Goal: Task Accomplishment & Management: Complete application form

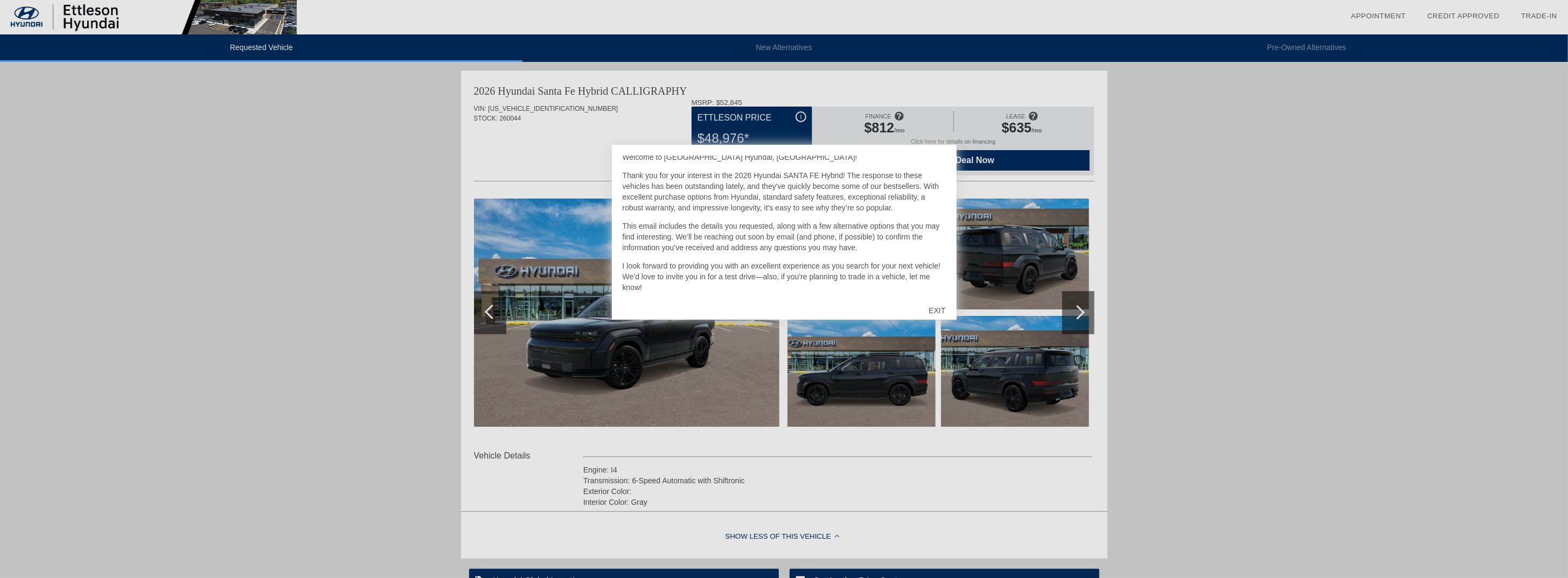
scroll to position [16, 0]
click at [936, 309] on div "EXIT" at bounding box center [937, 310] width 38 height 32
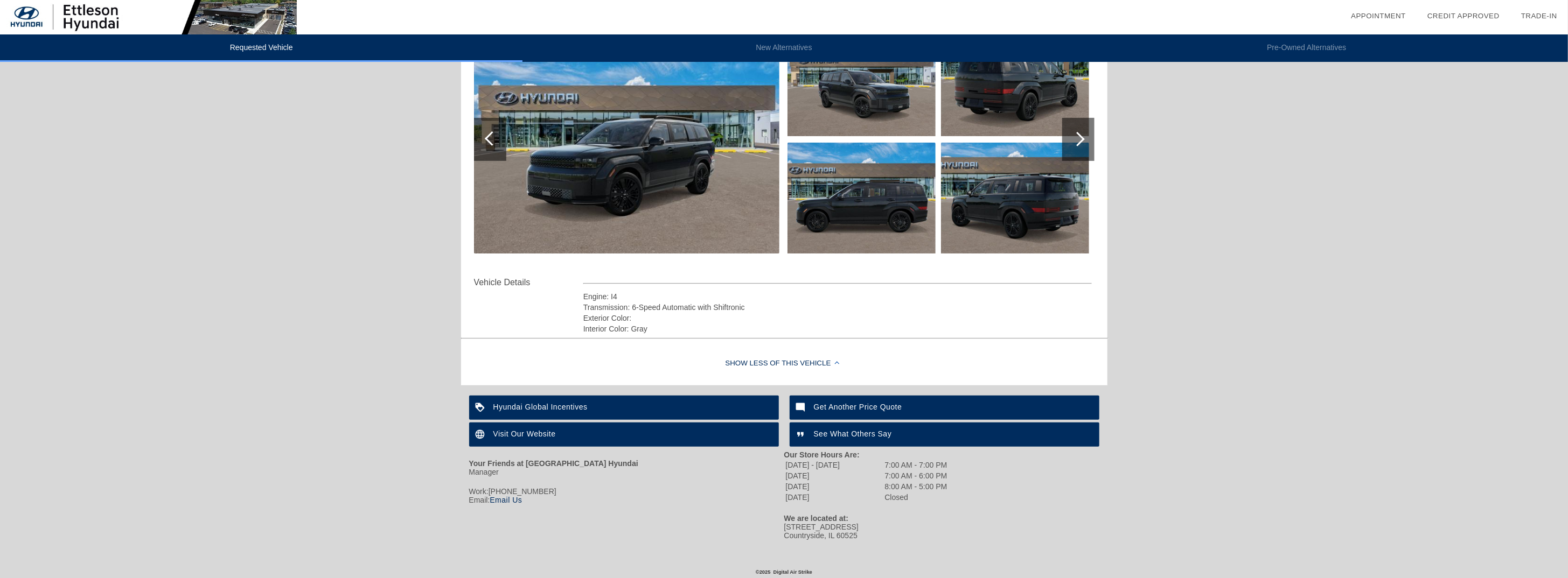
scroll to position [0, 0]
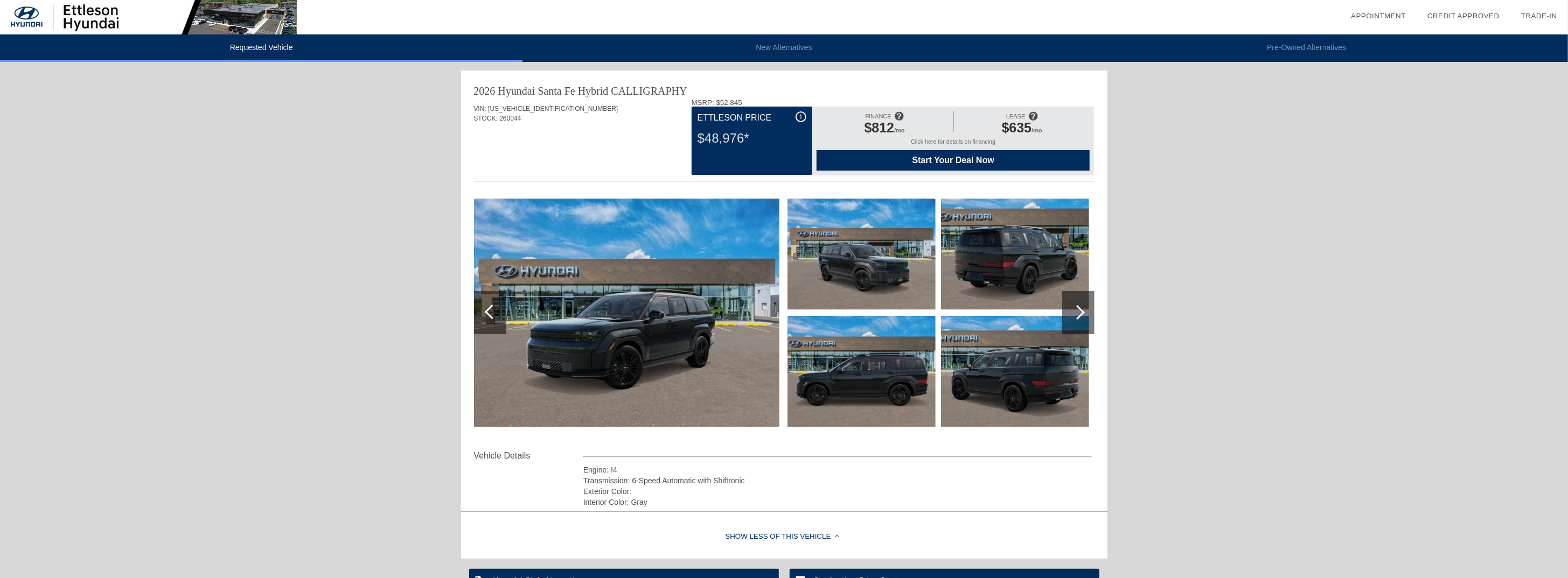
click at [1079, 310] on div at bounding box center [1077, 313] width 15 height 15
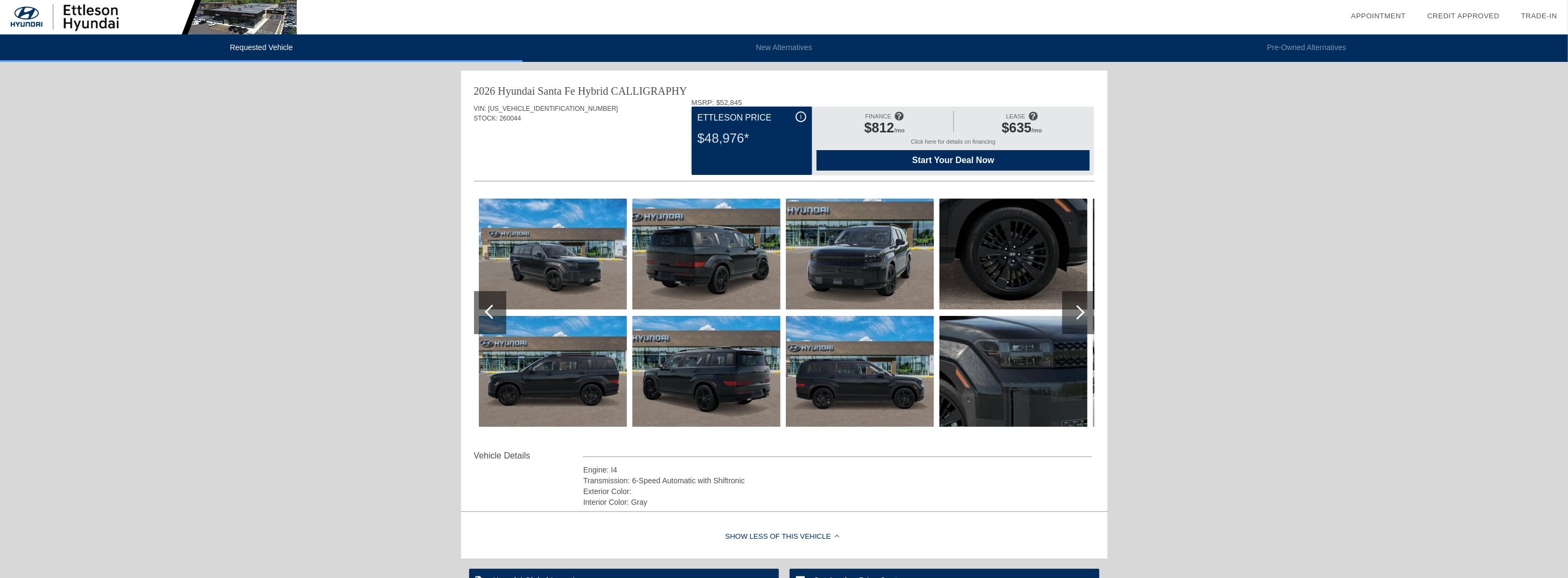
click at [704, 273] on img at bounding box center [706, 254] width 148 height 111
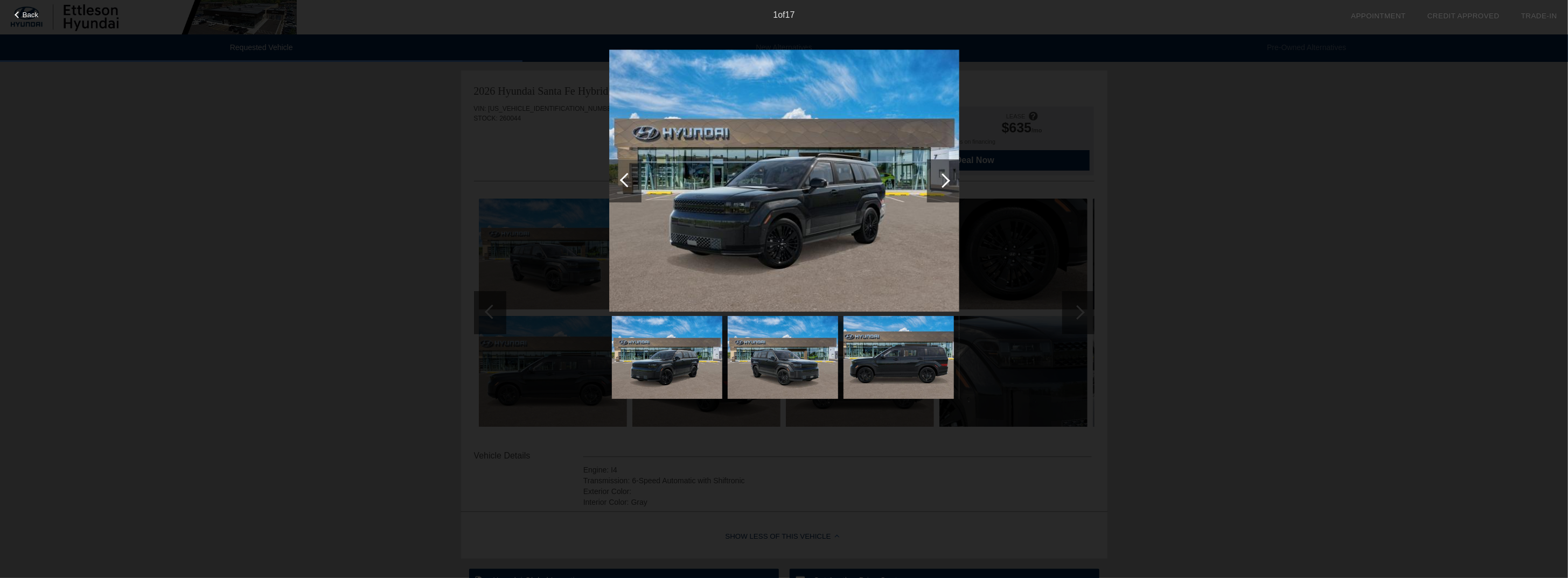
click at [948, 175] on div at bounding box center [943, 181] width 32 height 43
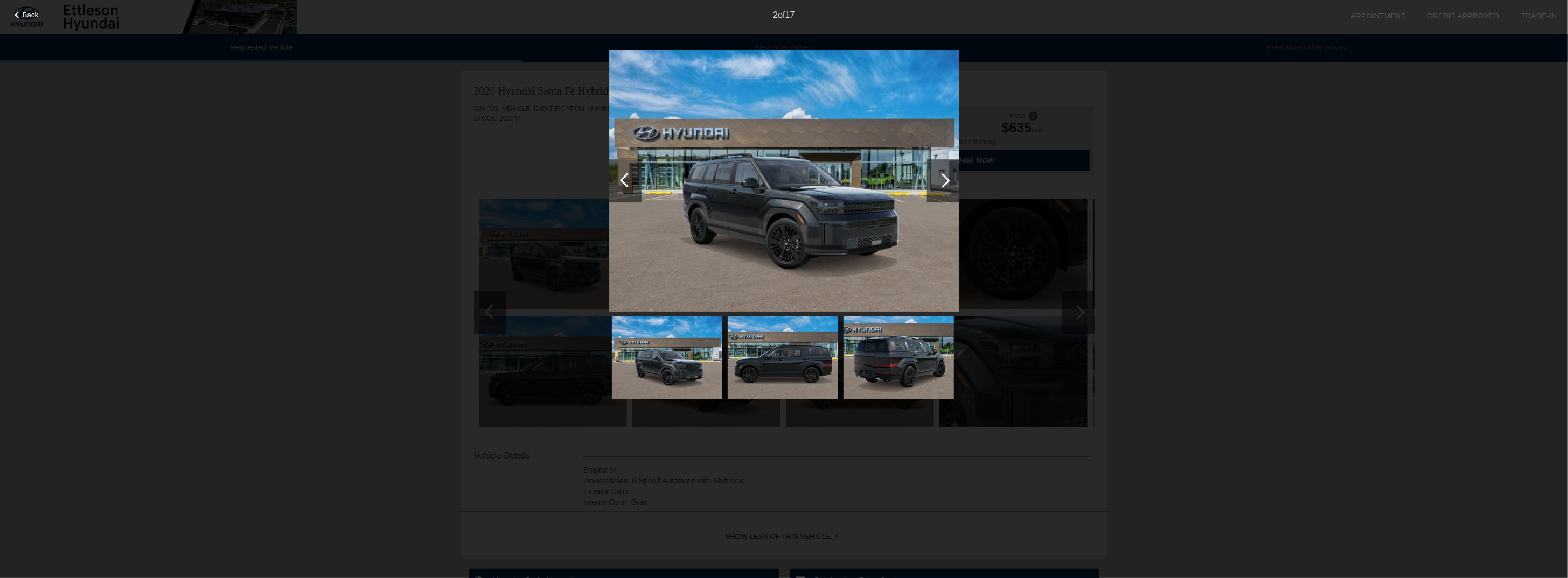
click at [944, 178] on div at bounding box center [943, 181] width 15 height 15
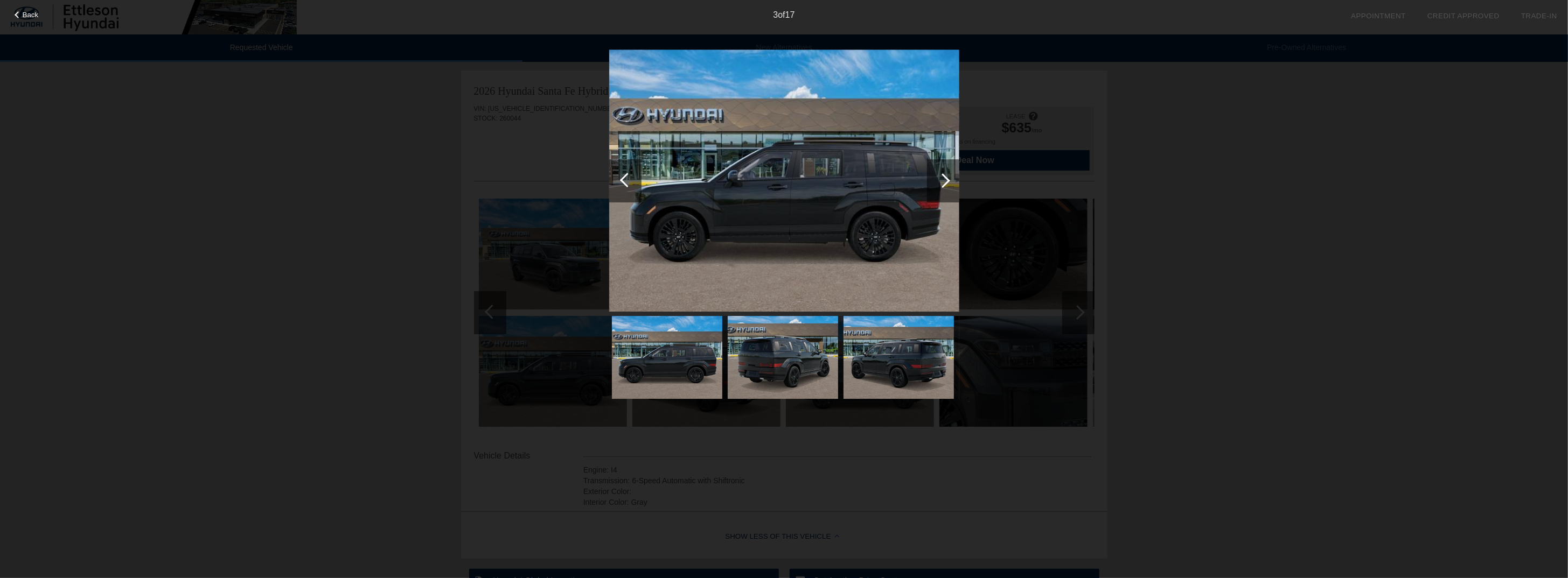
click at [944, 178] on div at bounding box center [943, 181] width 15 height 15
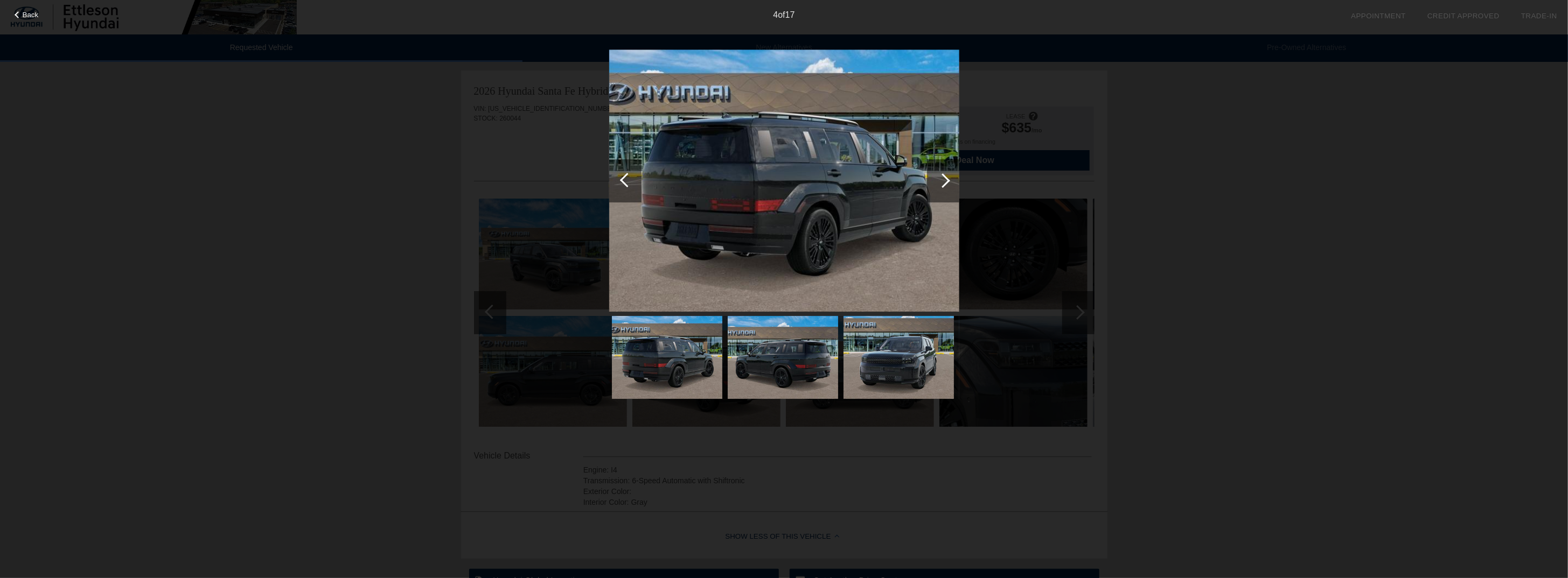
click at [944, 178] on div at bounding box center [943, 181] width 15 height 15
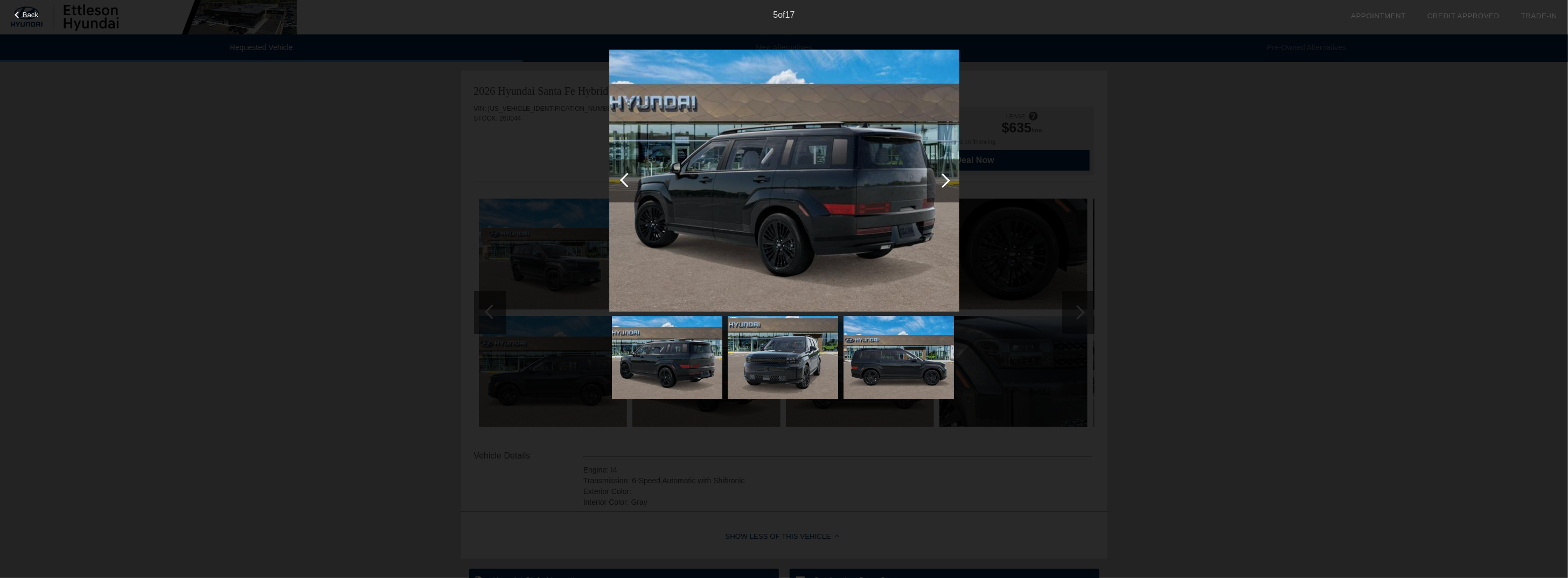
click at [944, 178] on div at bounding box center [943, 181] width 15 height 15
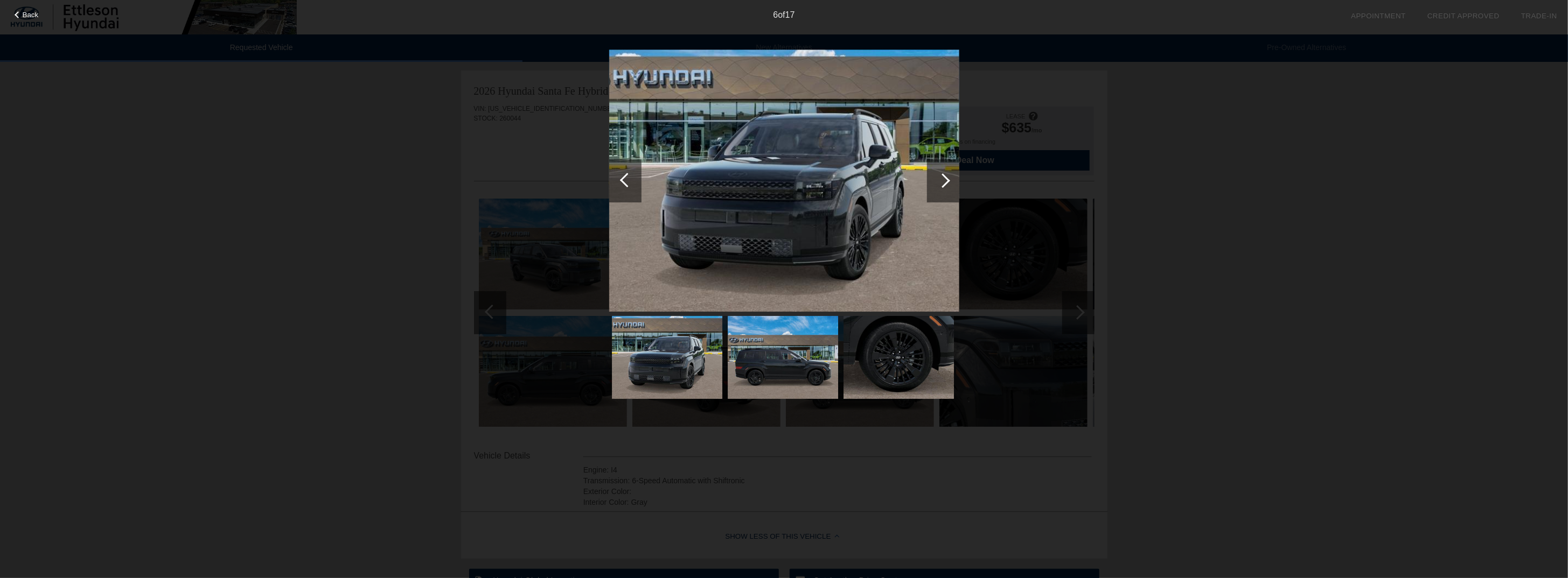
click at [944, 178] on div at bounding box center [943, 181] width 15 height 15
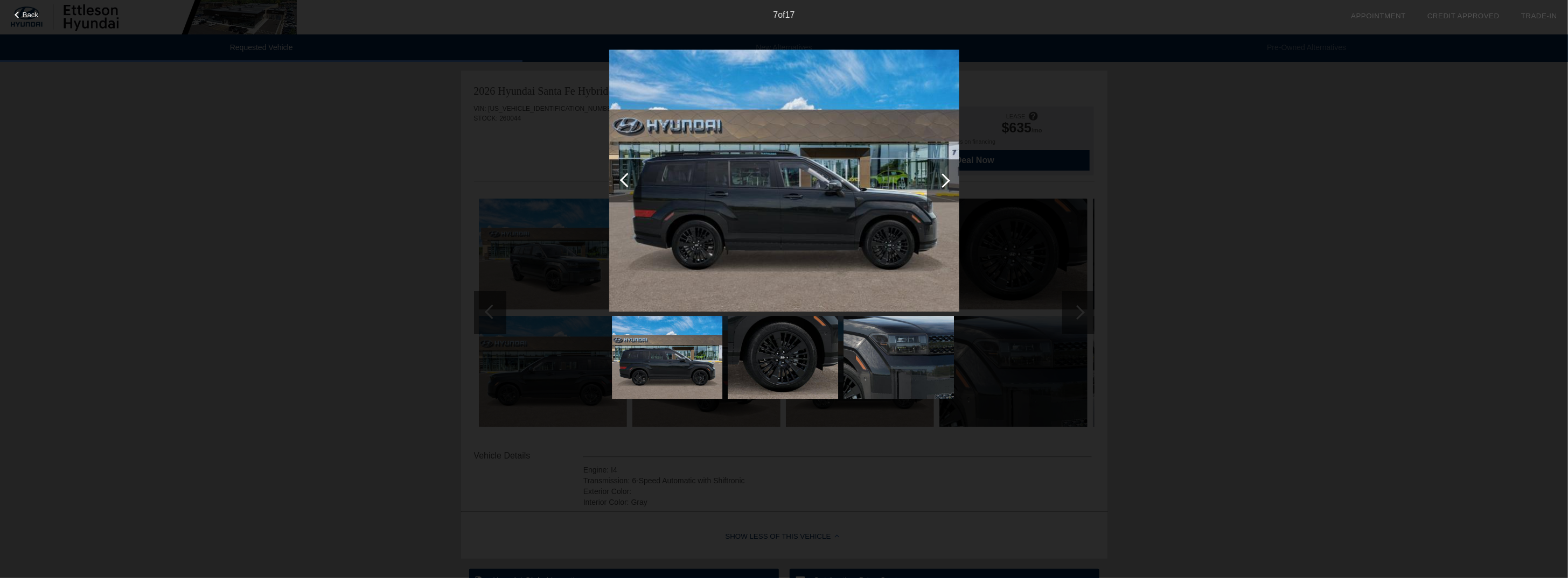
click at [944, 178] on div at bounding box center [943, 181] width 15 height 15
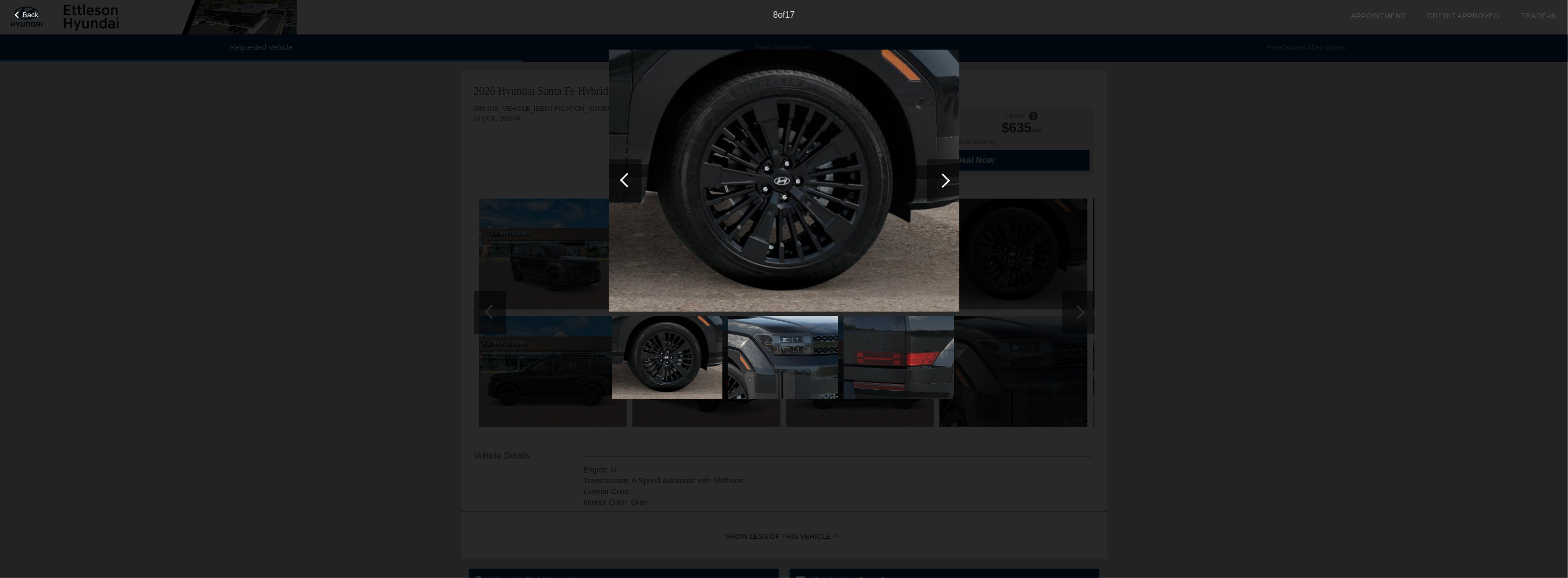
click at [944, 178] on div at bounding box center [943, 181] width 15 height 15
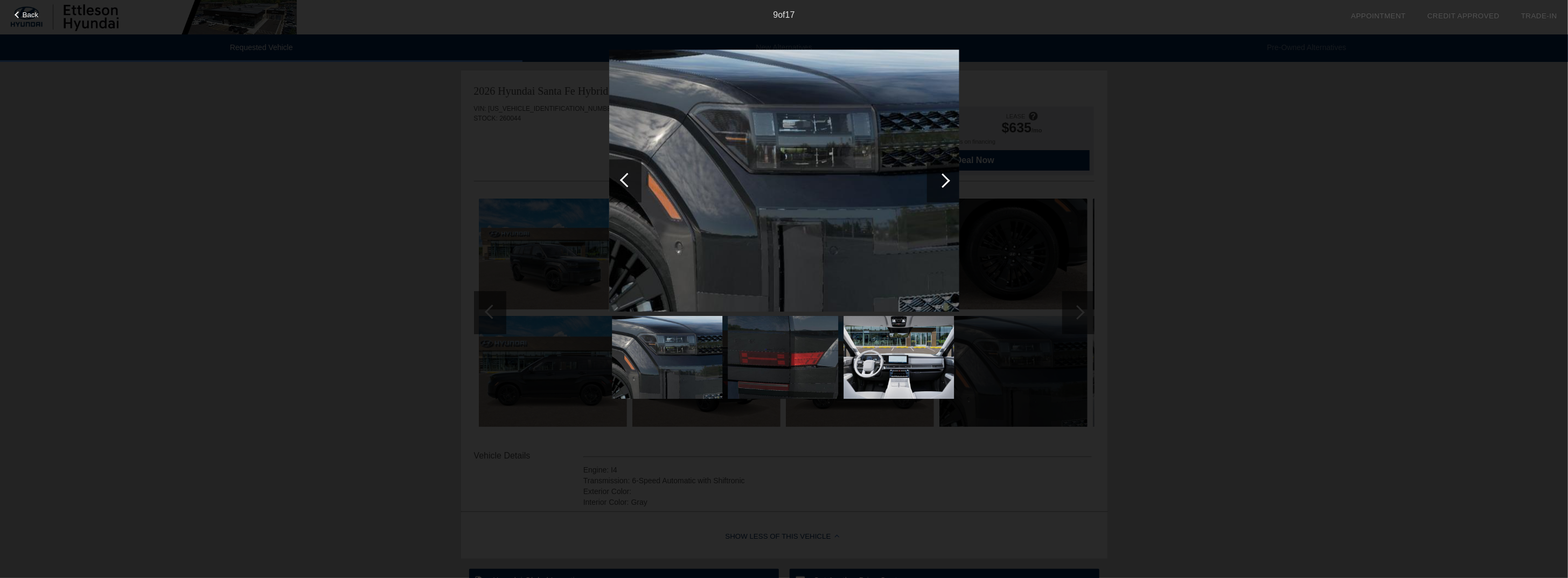
click at [944, 178] on div at bounding box center [943, 181] width 15 height 15
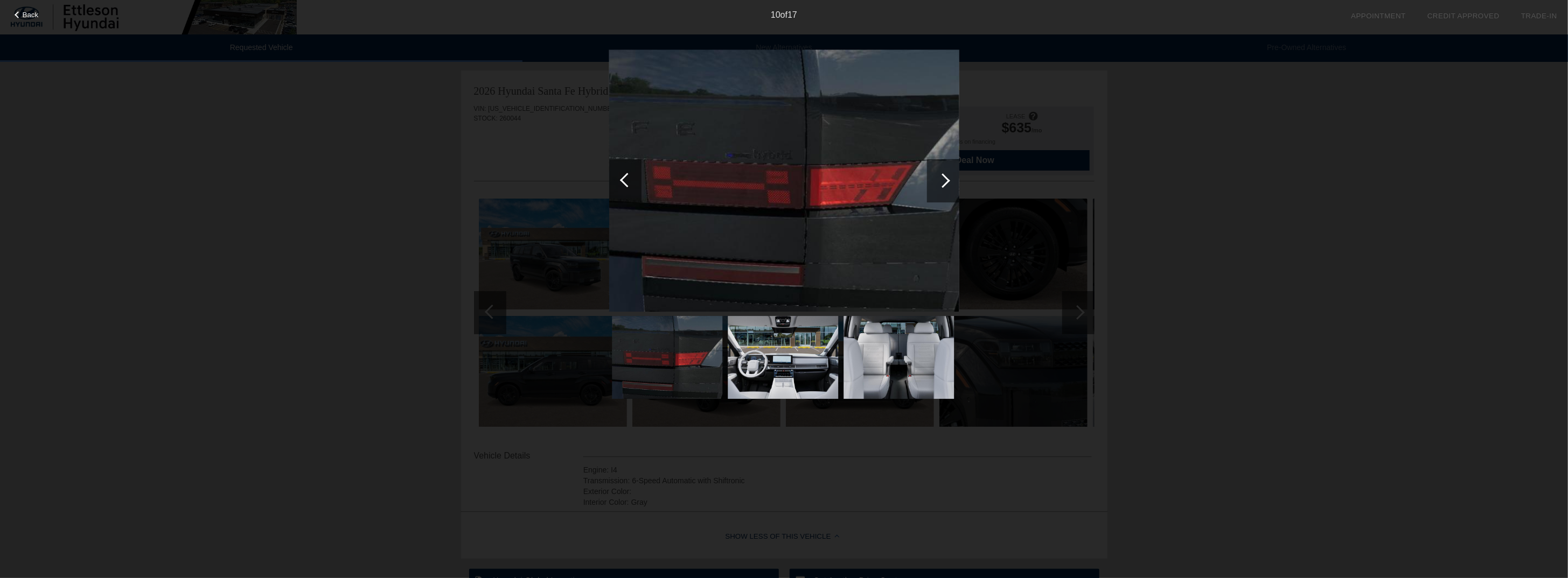
click at [944, 178] on div at bounding box center [943, 181] width 15 height 15
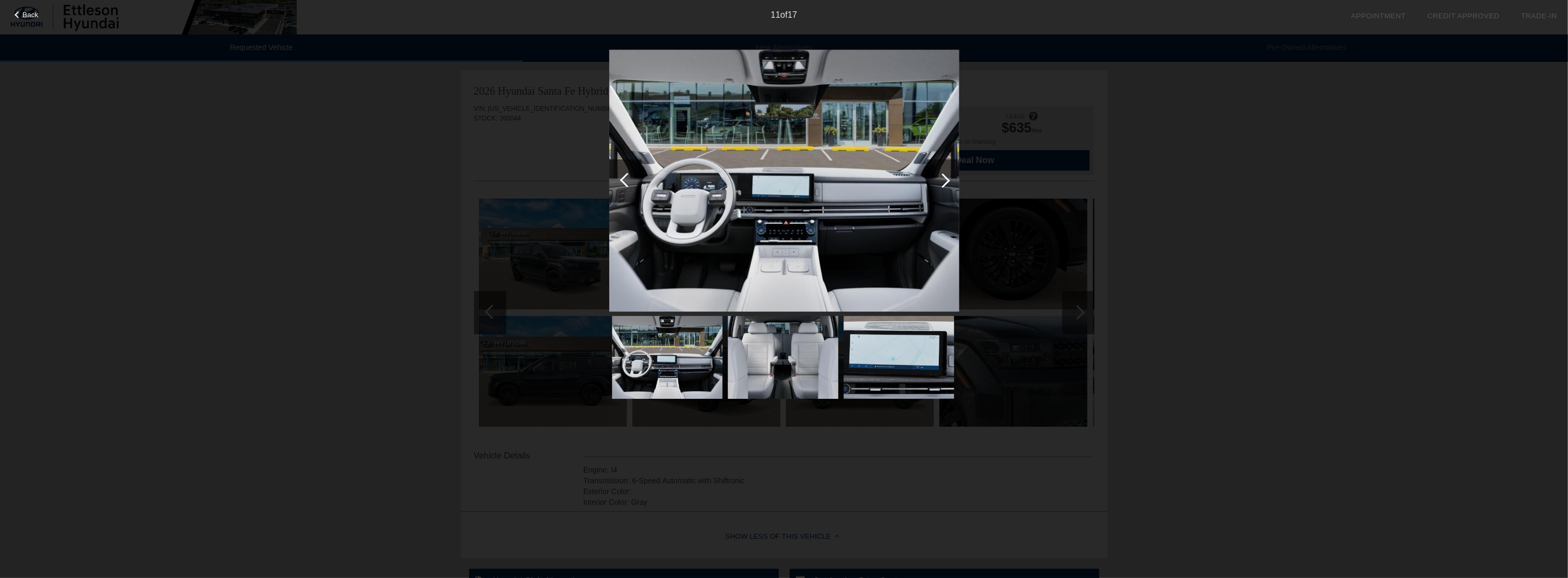
click at [1202, 252] on div "Back 11 of 17" at bounding box center [784, 289] width 1568 height 578
click at [25, 13] on span "Back" at bounding box center [30, 15] width 16 height 8
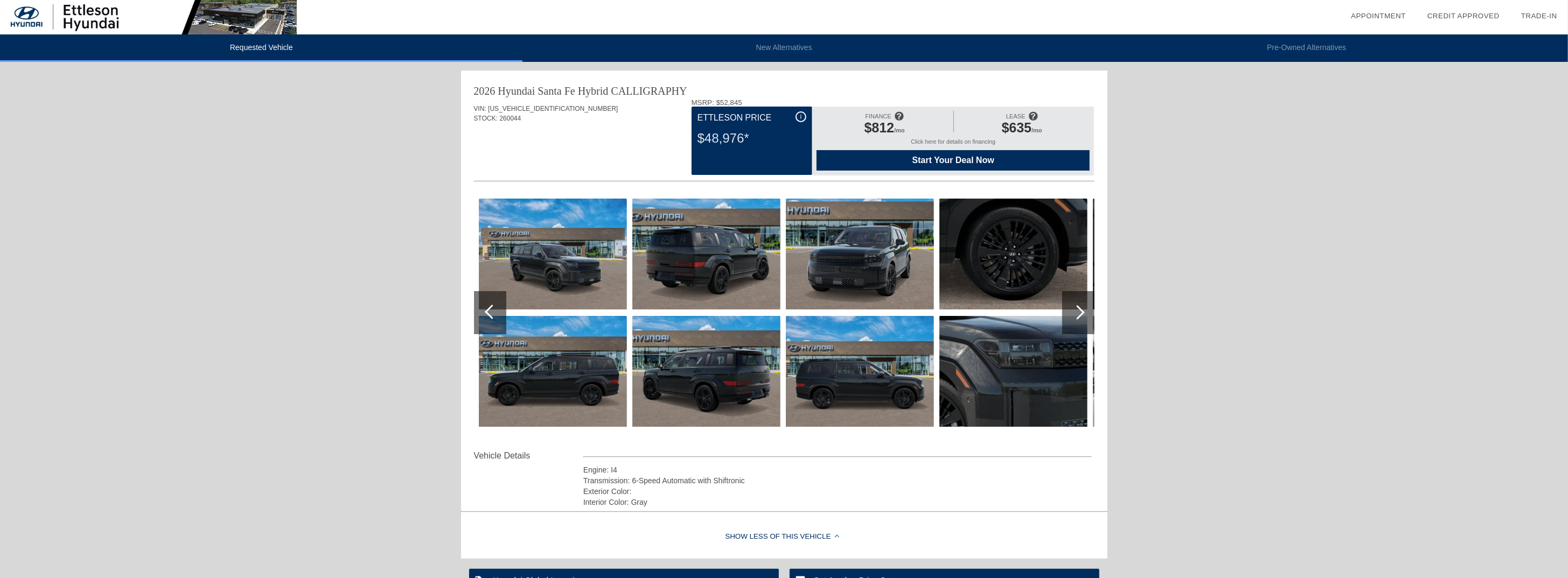
click at [971, 157] on span "Start Your Deal Now" at bounding box center [953, 161] width 246 height 10
